Goal: Task Accomplishment & Management: Use online tool/utility

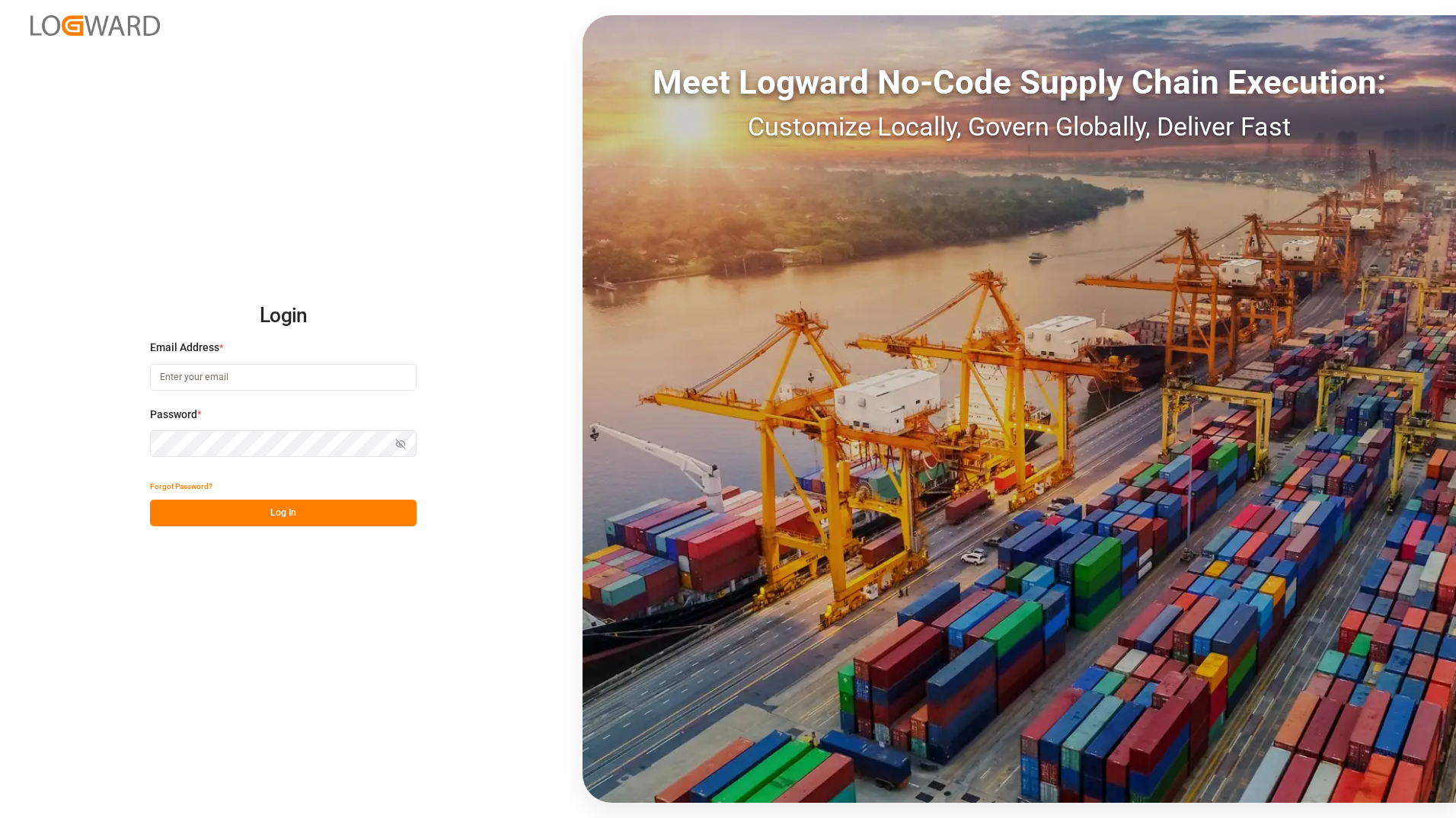
type input "[PERSON_NAME][EMAIL_ADDRESS][PERSON_NAME][DOMAIN_NAME]"
click at [294, 520] on button "Log In" at bounding box center [282, 513] width 266 height 27
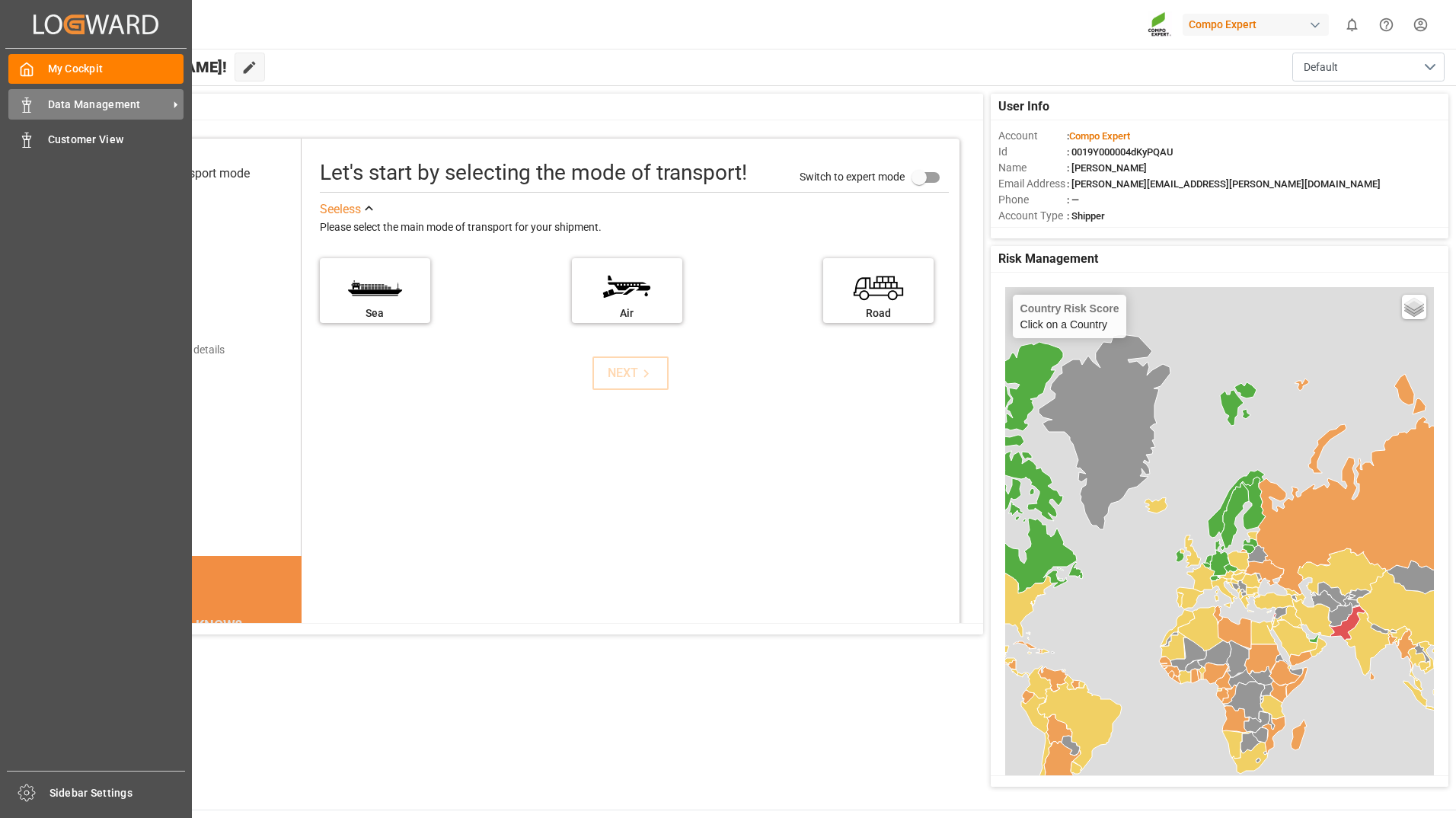
click at [19, 98] on icon at bounding box center [26, 105] width 15 height 15
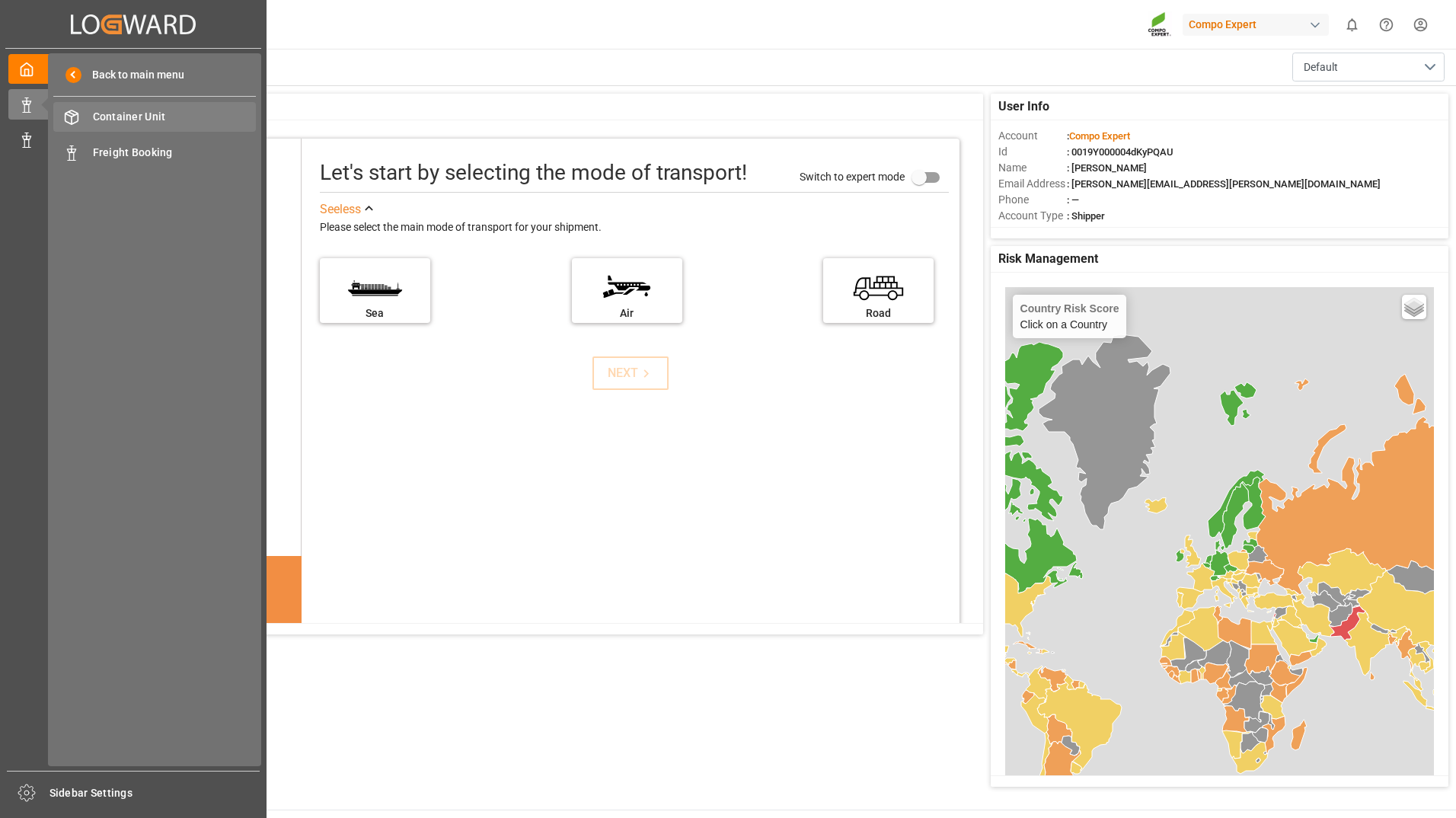
click at [198, 123] on span "Container Unit" at bounding box center [175, 117] width 164 height 16
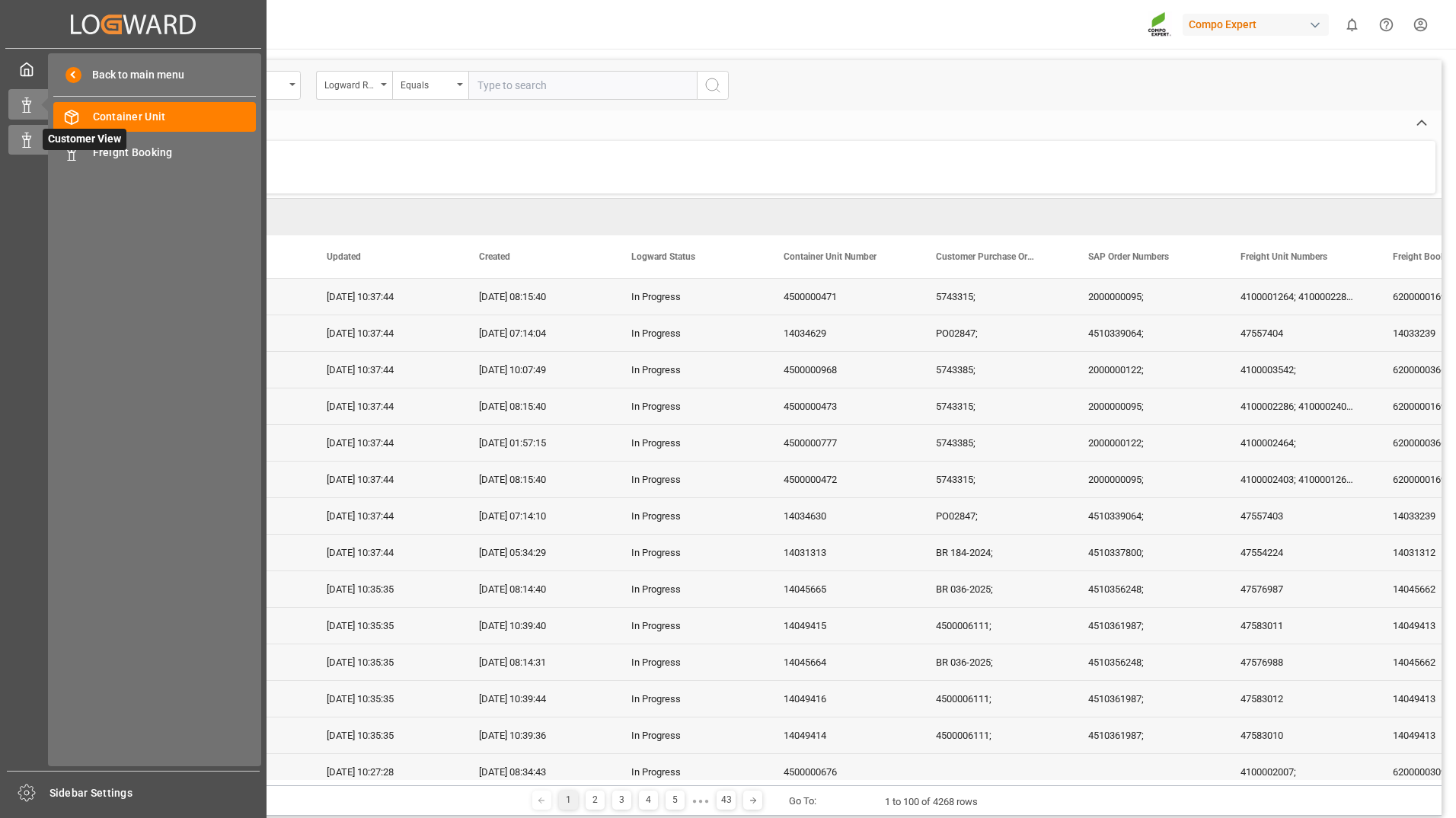
click at [27, 144] on icon at bounding box center [26, 140] width 15 height 15
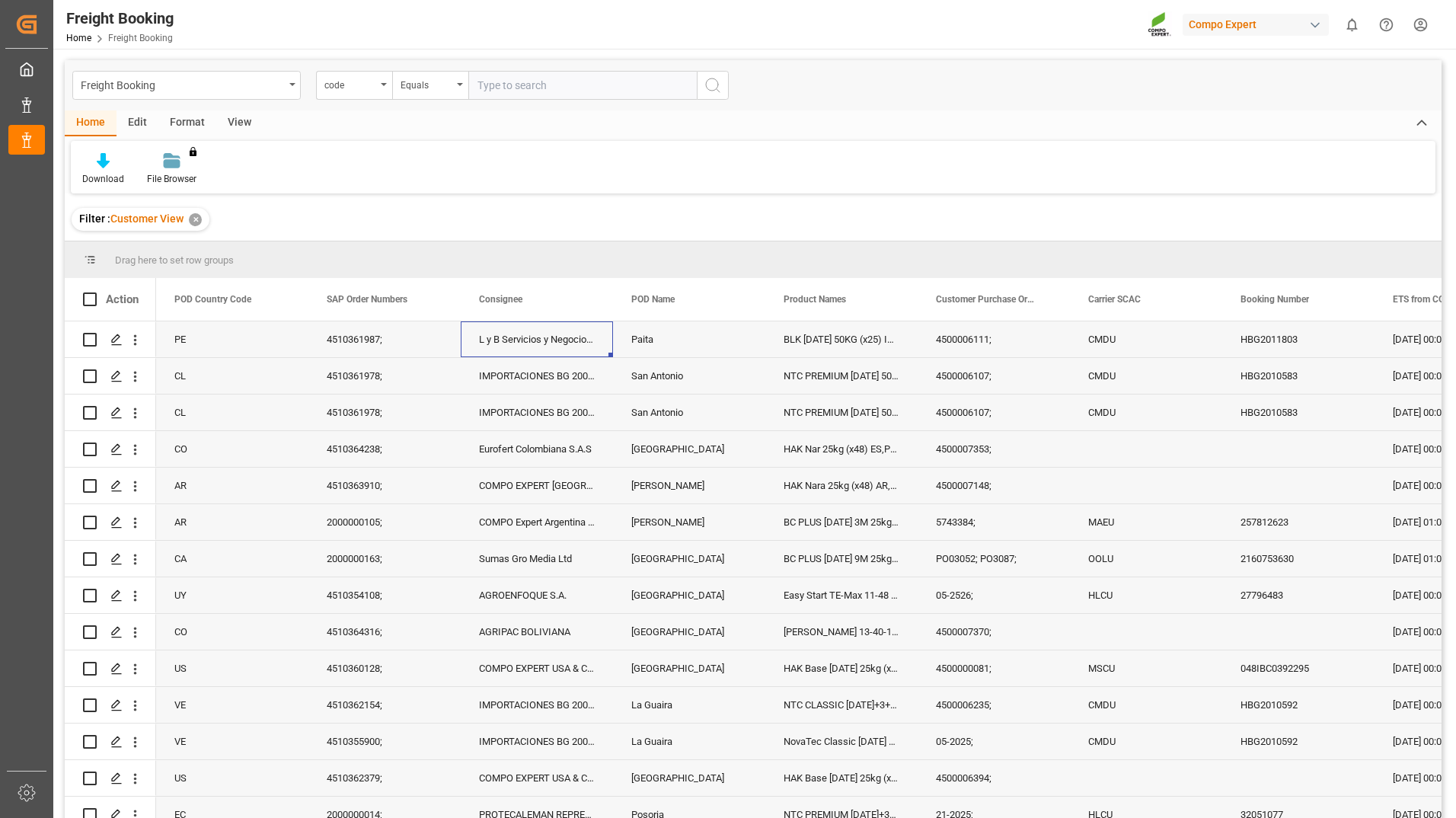
click at [599, 330] on div "L y B Servicios y Negocios Generale" at bounding box center [537, 339] width 152 height 36
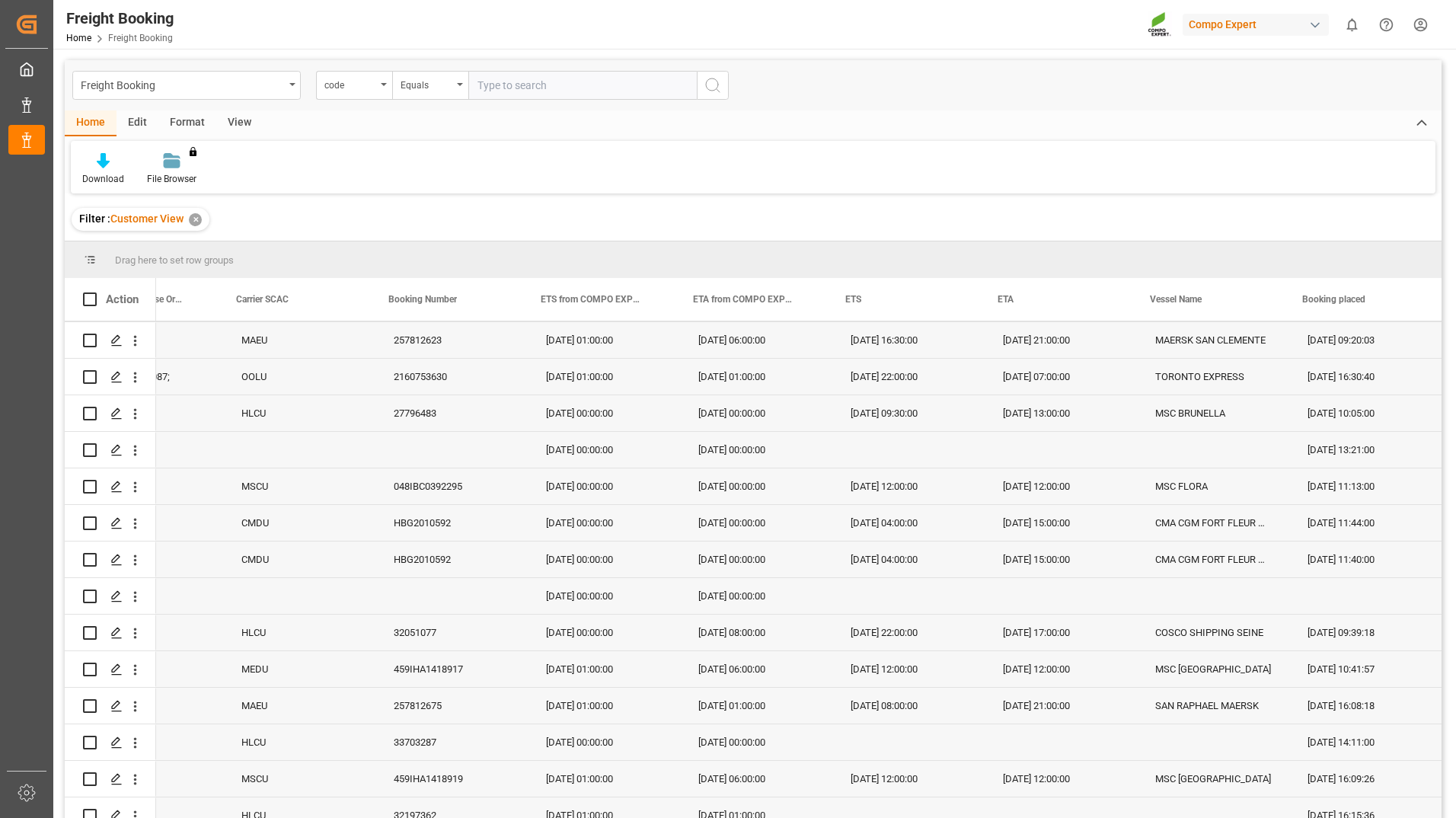
scroll to position [228, 0]
